Goal: Information Seeking & Learning: Learn about a topic

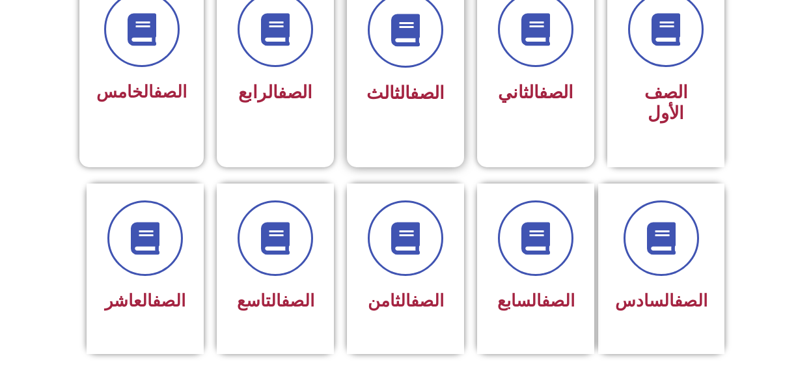
scroll to position [325, 0]
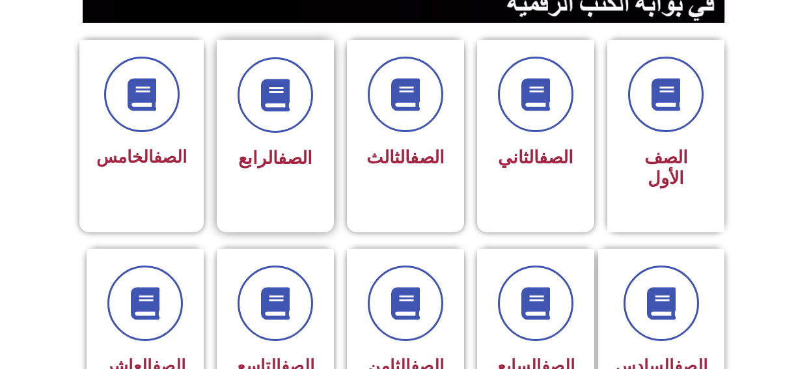
click at [257, 155] on span "الصف الرابع" at bounding box center [275, 158] width 74 height 21
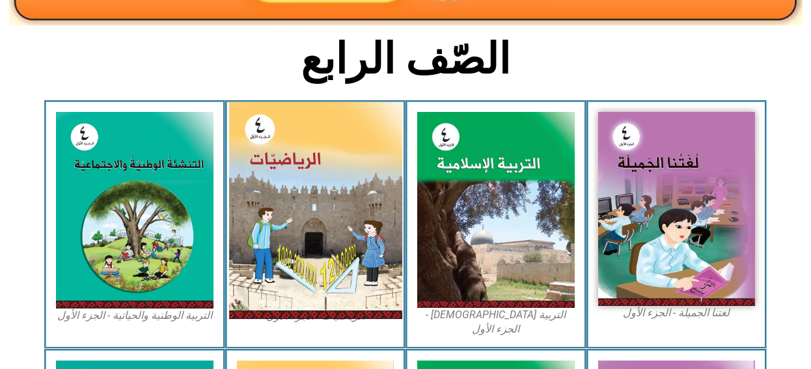
scroll to position [325, 0]
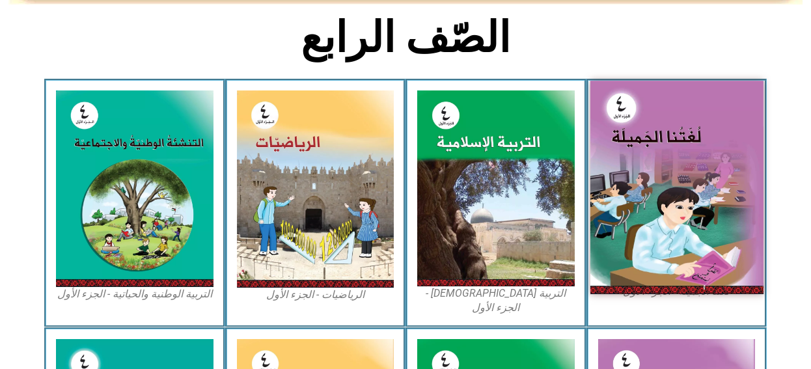
click at [651, 172] on img at bounding box center [676, 187] width 173 height 213
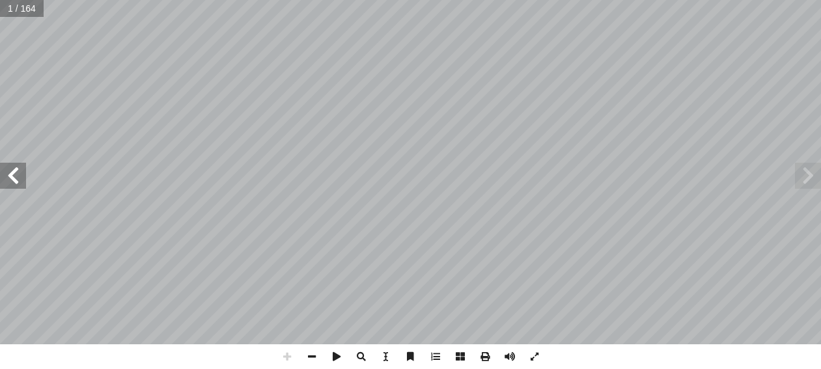
click at [13, 176] on span at bounding box center [13, 176] width 26 height 26
click at [311, 361] on span at bounding box center [311, 356] width 25 height 25
click at [38, 10] on input "text" at bounding box center [25, 8] width 51 height 17
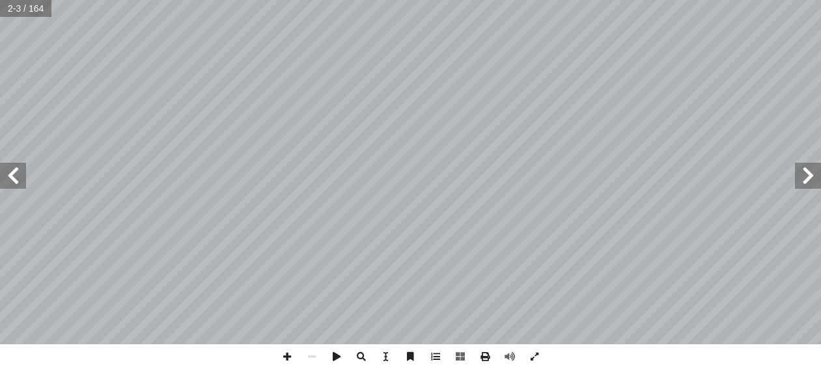
click at [36, 14] on input "text" at bounding box center [25, 8] width 51 height 17
type input "**"
click at [8, 174] on span at bounding box center [13, 176] width 26 height 26
click at [529, 0] on html "الصفحة الرئيسية الصف الأول الصف الثاني الصف الثالث الصف الرابع الصف الخامس الصف…" at bounding box center [410, 59] width 821 height 118
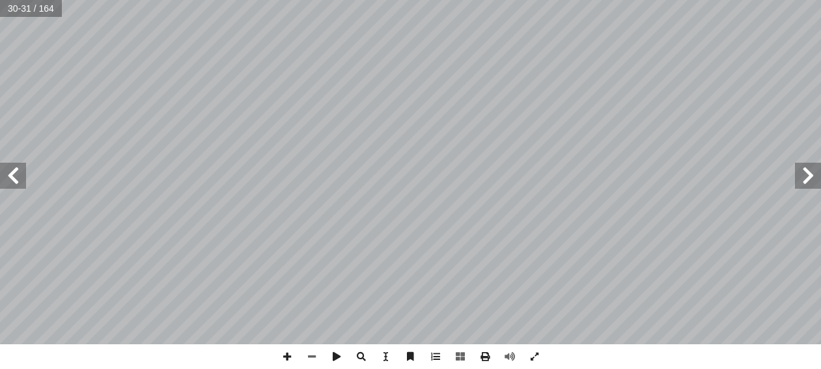
click at [376, 0] on html "الصفحة الرئيسية الصف الأول الصف الثاني الصف الثالث الصف الرابع الصف الخامس الصف…" at bounding box center [410, 59] width 821 height 118
